Goal: Information Seeking & Learning: Learn about a topic

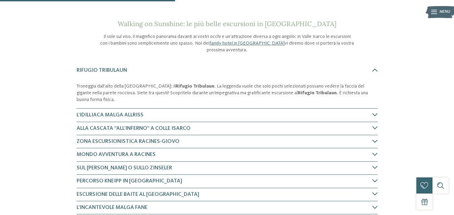
scroll to position [207, 0]
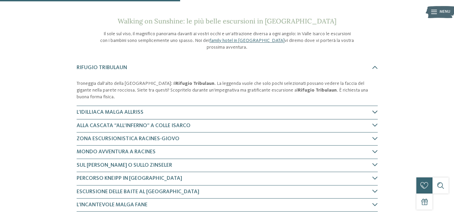
click at [374, 110] on icon at bounding box center [374, 112] width 5 height 5
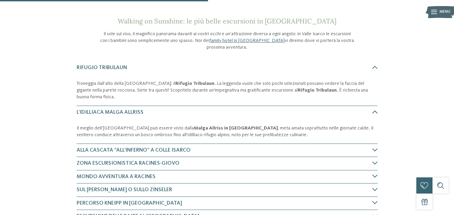
scroll to position [270, 0]
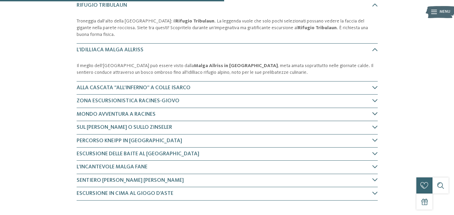
click at [375, 111] on icon at bounding box center [374, 113] width 5 height 5
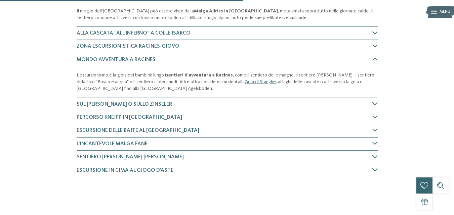
scroll to position [334, 0]
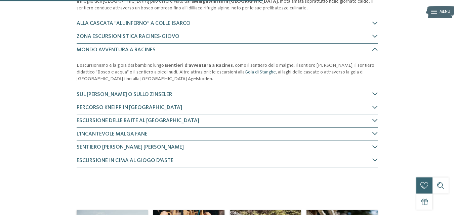
click at [377, 118] on icon at bounding box center [374, 120] width 5 height 5
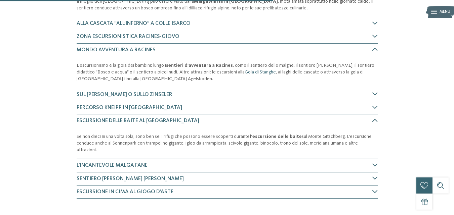
scroll to position [405, 0]
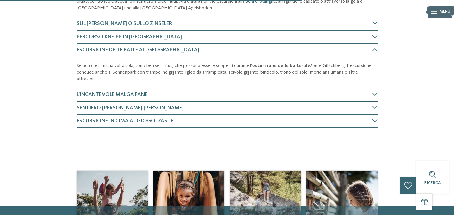
click at [373, 92] on icon at bounding box center [374, 94] width 5 height 5
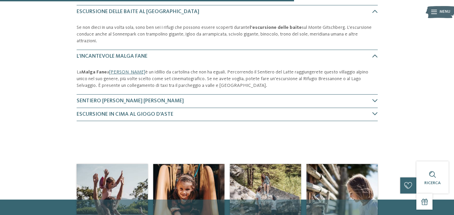
scroll to position [450, 0]
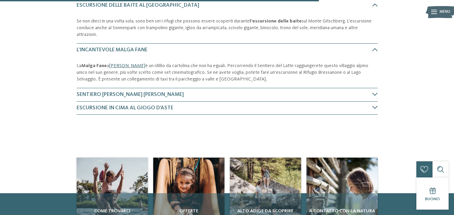
click at [119, 64] on link "Valles" at bounding box center [127, 66] width 36 height 5
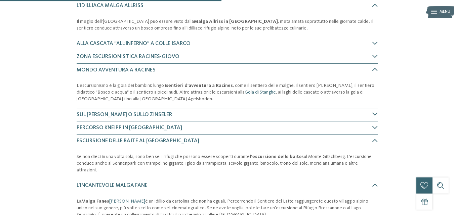
scroll to position [313, 0]
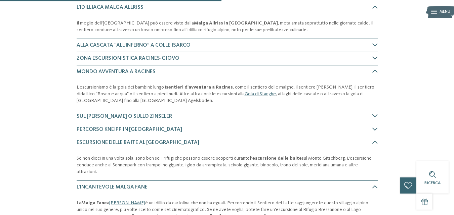
click at [375, 55] on icon at bounding box center [374, 57] width 5 height 5
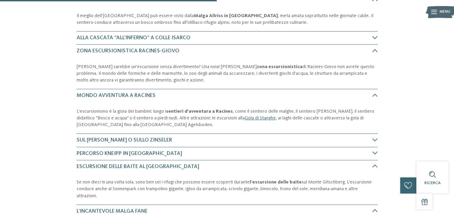
scroll to position [321, 0]
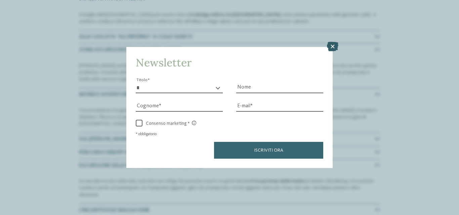
click at [331, 47] on icon at bounding box center [332, 46] width 11 height 9
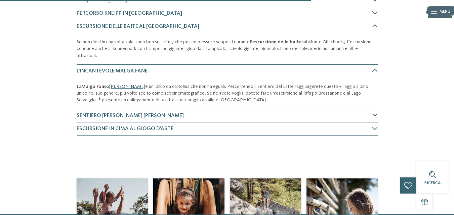
scroll to position [464, 0]
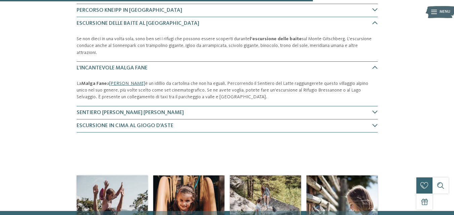
click at [118, 81] on link "Valles" at bounding box center [127, 83] width 36 height 5
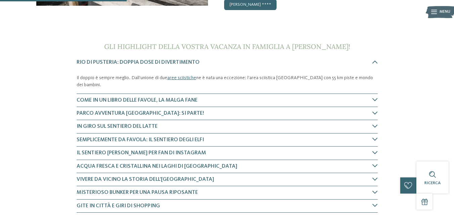
scroll to position [183, 0]
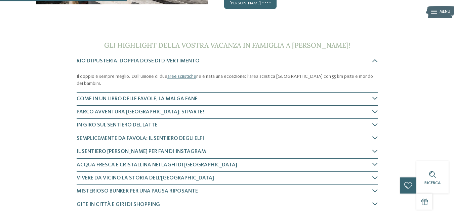
click at [374, 99] on icon at bounding box center [374, 98] width 5 height 5
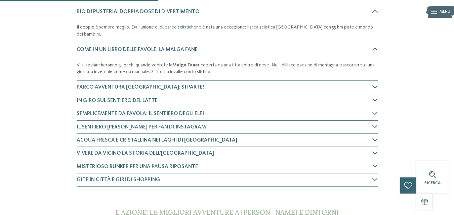
scroll to position [239, 0]
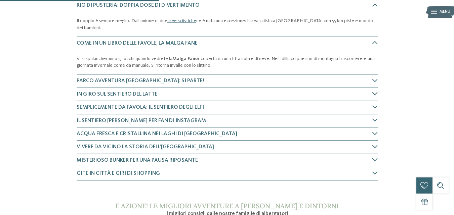
click at [373, 94] on icon at bounding box center [374, 93] width 5 height 5
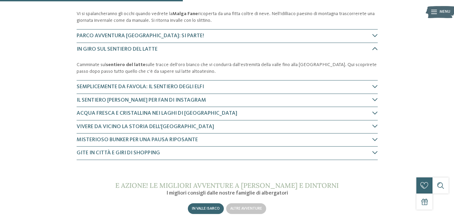
scroll to position [290, 0]
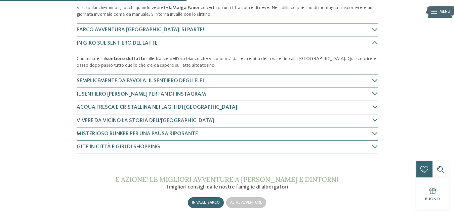
click at [375, 82] on icon at bounding box center [374, 80] width 5 height 5
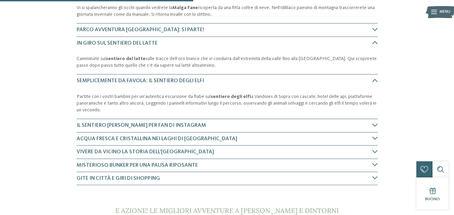
scroll to position [328, 0]
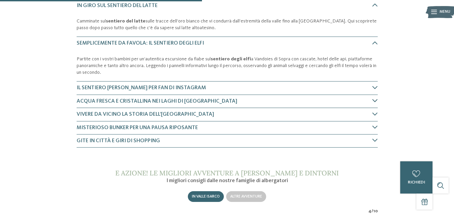
click at [375, 99] on icon at bounding box center [374, 100] width 5 height 5
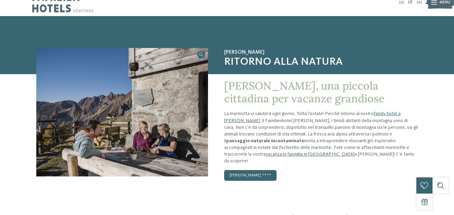
scroll to position [0, 0]
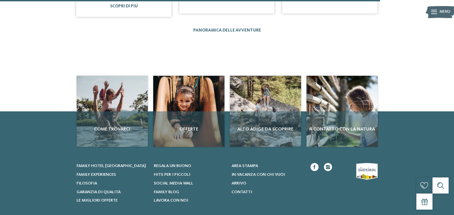
scroll to position [550, 0]
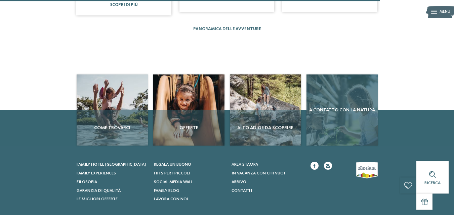
click at [343, 109] on div "A contatto con la natura" at bounding box center [342, 110] width 71 height 71
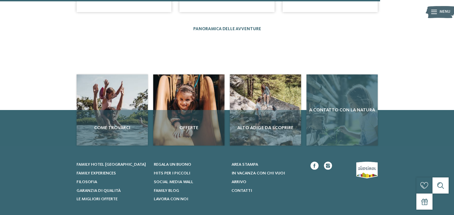
click at [329, 107] on span "A contatto con la natura" at bounding box center [342, 110] width 66 height 7
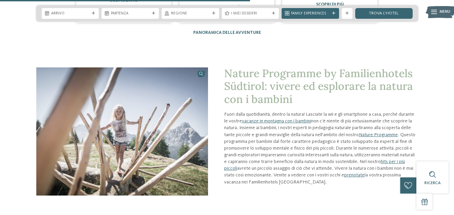
scroll to position [889, 0]
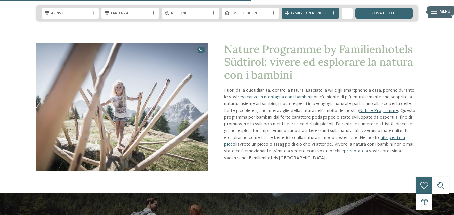
click at [374, 109] on link "Nature Programme" at bounding box center [378, 111] width 39 height 5
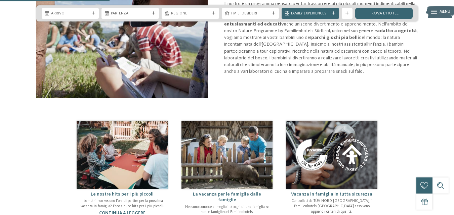
scroll to position [364, 0]
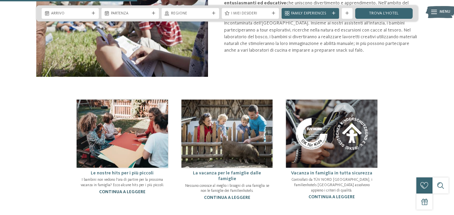
click at [127, 190] on link "continua a leggere" at bounding box center [122, 192] width 46 height 4
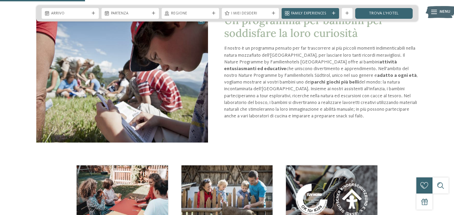
scroll to position [0, 0]
